Goal: Task Accomplishment & Management: Manage account settings

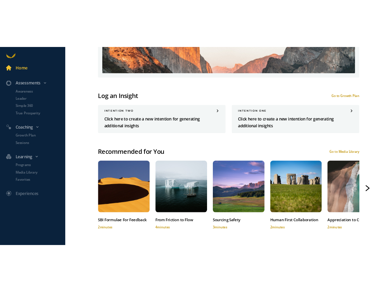
scroll to position [202, 0]
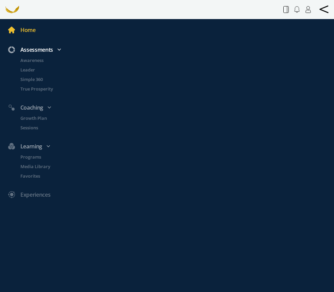
click at [39, 49] on div "Assessments" at bounding box center [170, 49] width 333 height 9
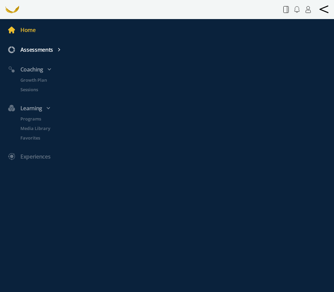
click at [39, 49] on div "Assessments" at bounding box center [170, 49] width 333 height 9
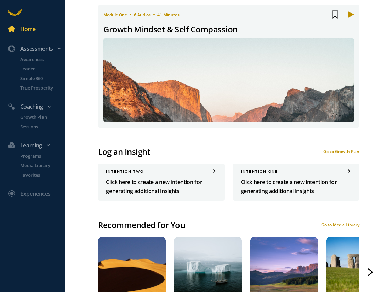
scroll to position [0, 0]
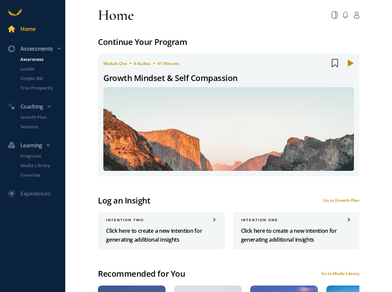
click at [37, 58] on p "Awareness" at bounding box center [42, 59] width 44 height 7
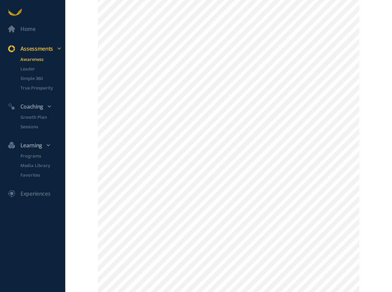
scroll to position [411, 0]
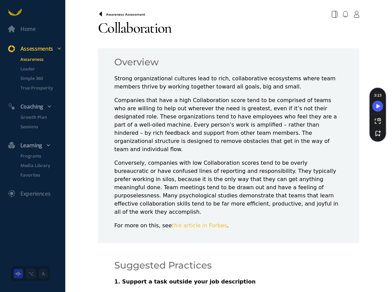
click at [100, 15] on icon at bounding box center [100, 14] width 5 height 5
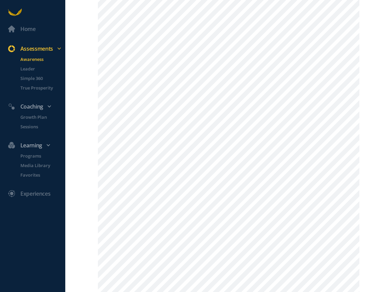
scroll to position [402, 0]
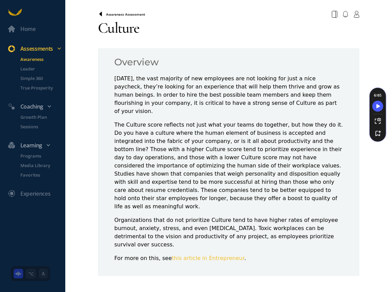
click at [101, 13] on icon at bounding box center [100, 14] width 3 height 4
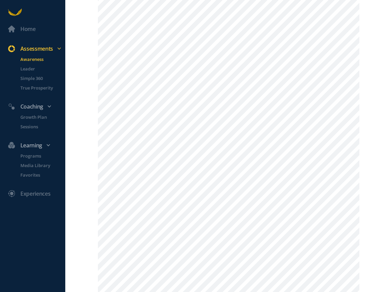
scroll to position [399, 0]
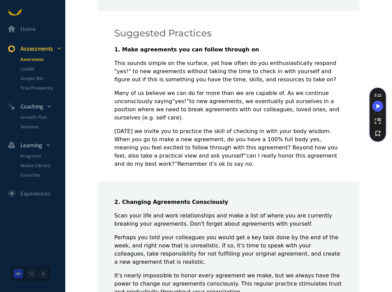
scroll to position [237, 0]
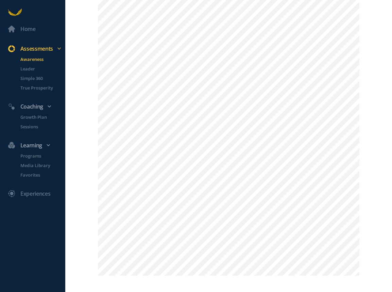
scroll to position [609, 0]
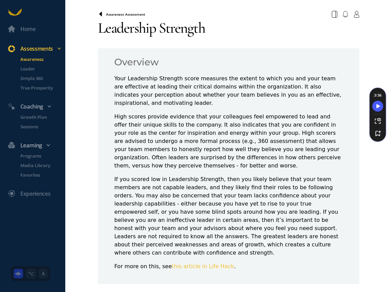
click at [100, 15] on icon at bounding box center [100, 14] width 3 height 4
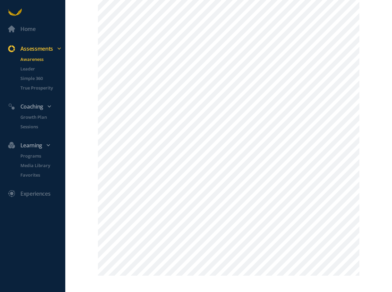
scroll to position [624, 0]
click at [30, 114] on p "Growth Plan" at bounding box center [42, 117] width 44 height 7
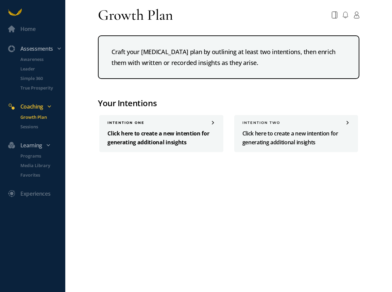
click at [168, 141] on p "Click here to create a new intention for generating additional insights" at bounding box center [162, 138] width 108 height 18
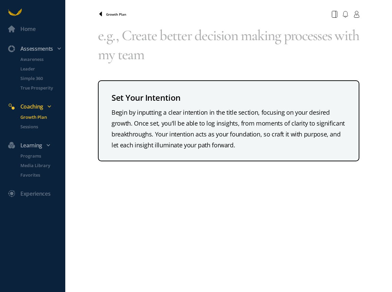
click at [100, 14] on icon at bounding box center [100, 14] width 3 height 4
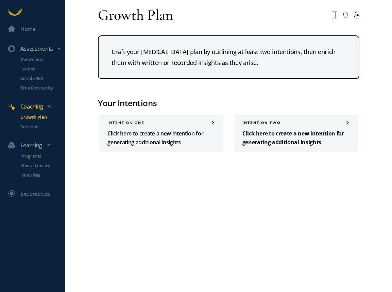
click at [269, 141] on p "Click here to create a new intention for generating additional insights" at bounding box center [297, 138] width 108 height 18
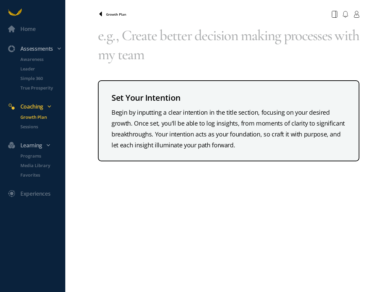
click at [101, 15] on icon at bounding box center [100, 14] width 3 height 4
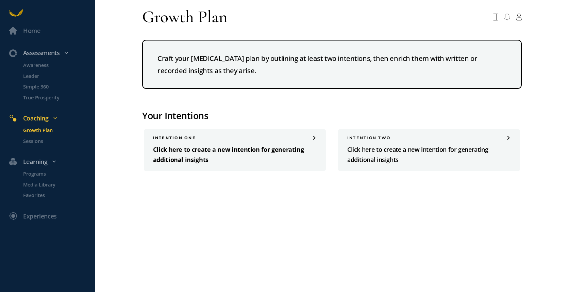
click at [215, 152] on p "Click here to create a new intention for generating additional insights" at bounding box center [235, 155] width 164 height 20
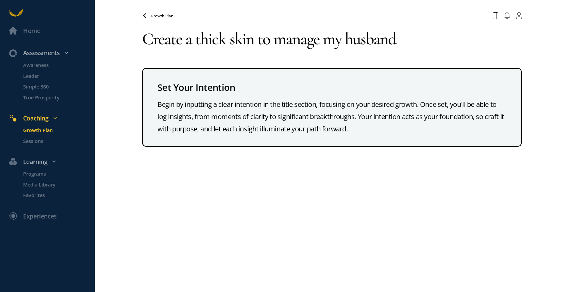
click at [325, 42] on textarea "Create a thick skin to manage my husband" at bounding box center [331, 39] width 379 height 34
type textarea "Create a thick skin to manage my energy with my husband"
click at [145, 16] on icon at bounding box center [145, 15] width 3 height 4
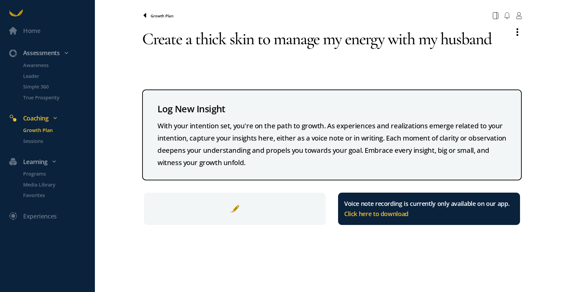
click at [145, 16] on icon at bounding box center [145, 15] width 3 height 4
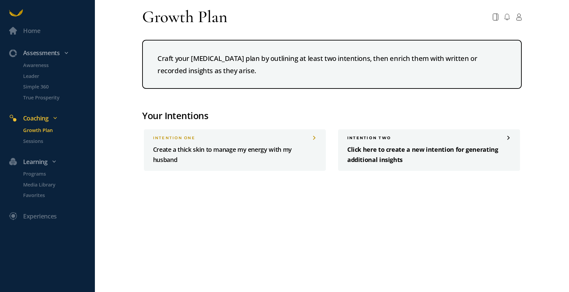
click at [369, 154] on p "Click here to create a new intention for generating additional insights" at bounding box center [429, 155] width 164 height 20
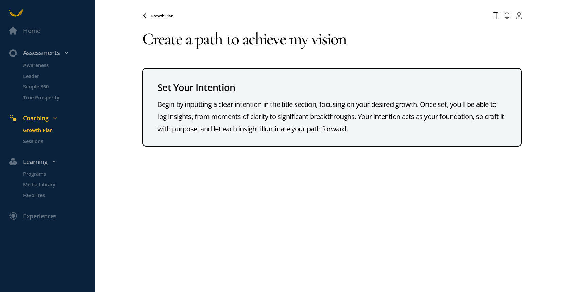
click at [353, 44] on textarea "Create a path to achieve my vision" at bounding box center [331, 39] width 379 height 34
type textarea "Create a path to achieve my vision to be a"
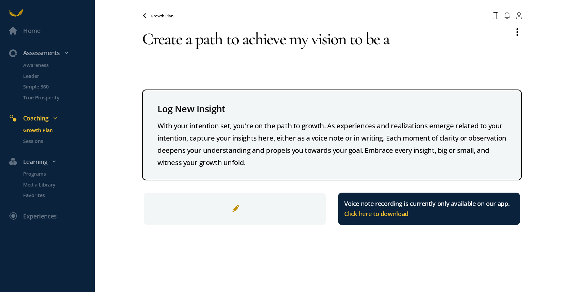
click at [406, 36] on textarea "Create a path to achieve my vision to be a" at bounding box center [324, 49] width 365 height 55
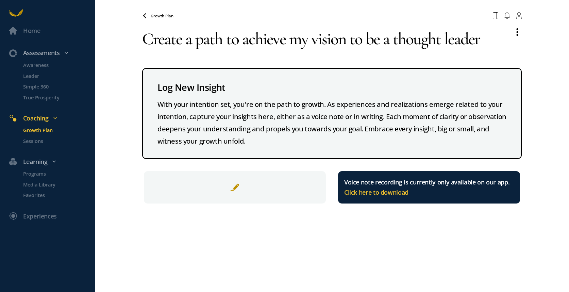
type textarea "Create a path to achieve my vision to be a thought leader"
click at [327, 244] on div "Growth Plan Your browser does not support the audio element. Create a path to a…" at bounding box center [331, 146] width 379 height 292
click at [236, 188] on span at bounding box center [234, 187] width 9 height 9
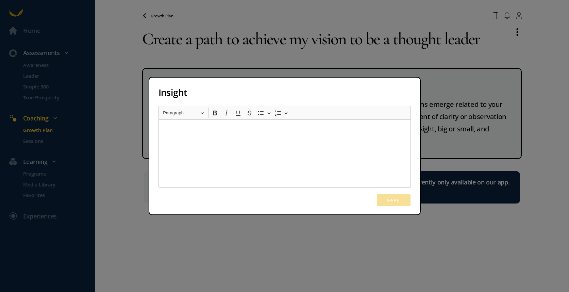
click at [221, 223] on div "Insight Rich Text Editor Heading Paragraph Paragraph Heading 1 Heading 2 Headin…" at bounding box center [284, 146] width 569 height 292
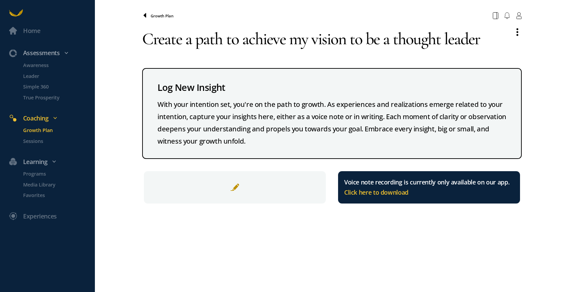
click at [145, 15] on icon at bounding box center [145, 15] width 3 height 4
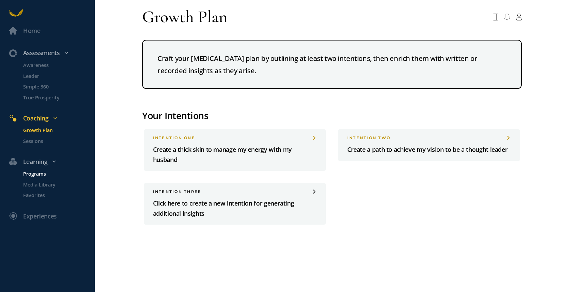
click at [39, 174] on p "Programs" at bounding box center [58, 174] width 70 height 8
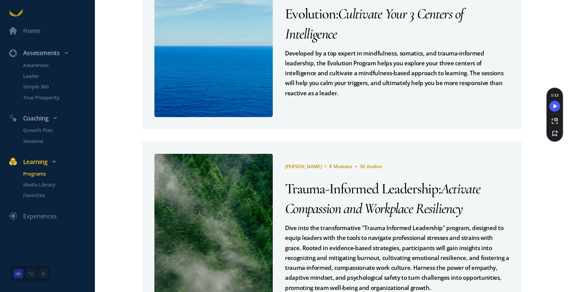
scroll to position [493, 0]
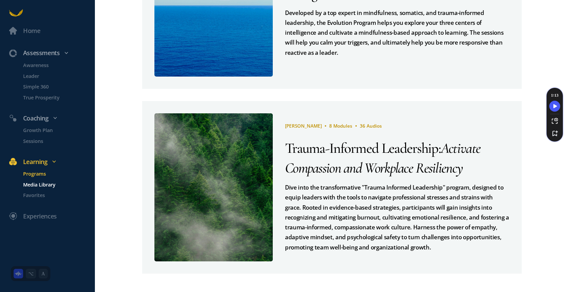
click at [53, 185] on p "Media Library" at bounding box center [58, 185] width 70 height 8
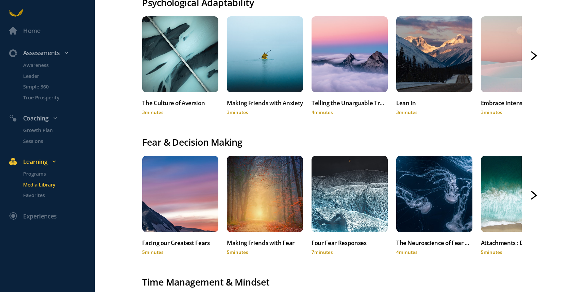
scroll to position [445, 0]
